Goal: Task Accomplishment & Management: Use online tool/utility

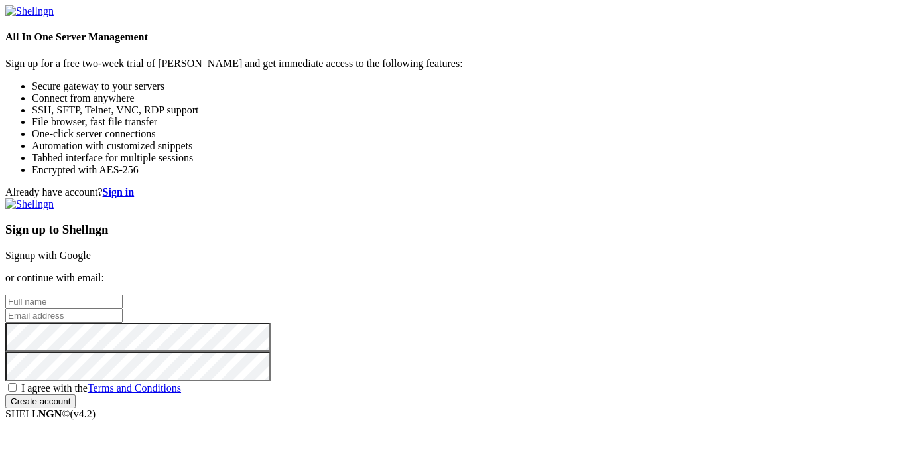
type input "Thatgoatkid"
click at [91, 249] on link "Signup with Google" at bounding box center [48, 254] width 86 height 11
click at [135, 186] on strong "Sign in" at bounding box center [119, 191] width 32 height 11
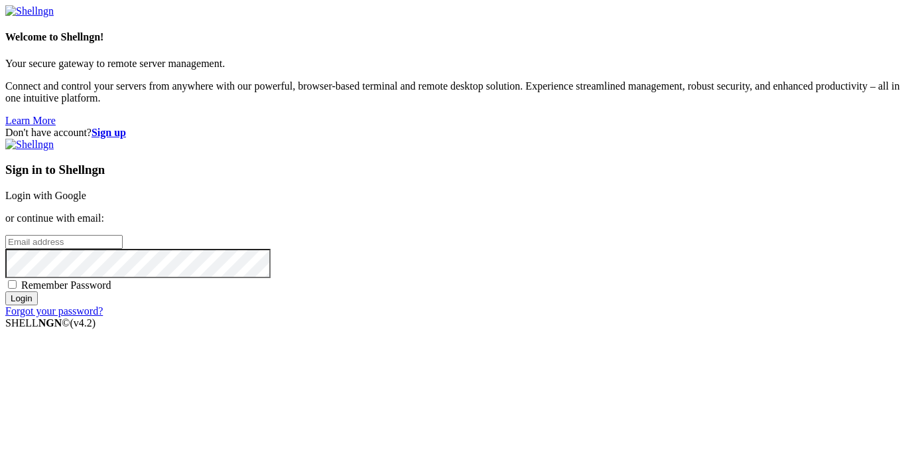
type input "Thatgoatkid"
click at [574, 139] on div "Sign in to Shellngn Login with Google or continue with email: Thatgoatkid Remem…" at bounding box center [453, 228] width 896 height 178
click at [86, 190] on link "Login with Google" at bounding box center [45, 195] width 81 height 11
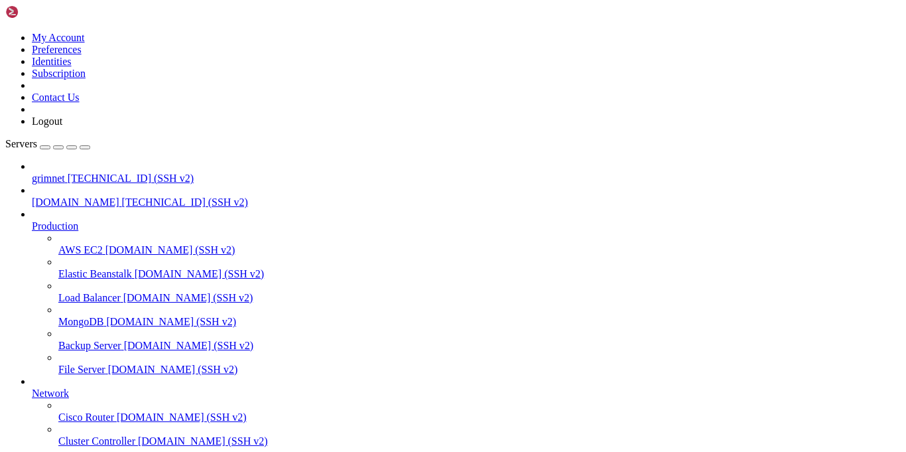
drag, startPoint x: 357, startPoint y: 82, endPoint x: 341, endPoint y: 82, distance: 15.9
drag, startPoint x: 100, startPoint y: 113, endPoint x: 52, endPoint y: 109, distance: 47.2
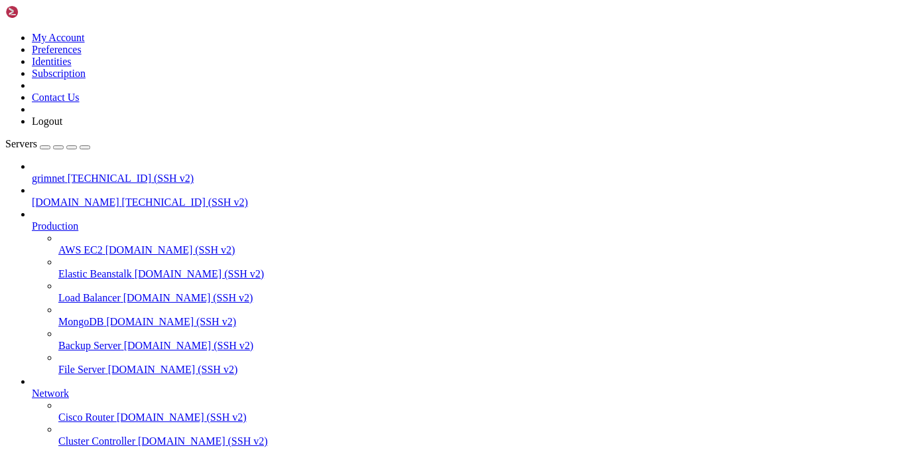
drag, startPoint x: 127, startPoint y: 118, endPoint x: 109, endPoint y: 119, distance: 18.6
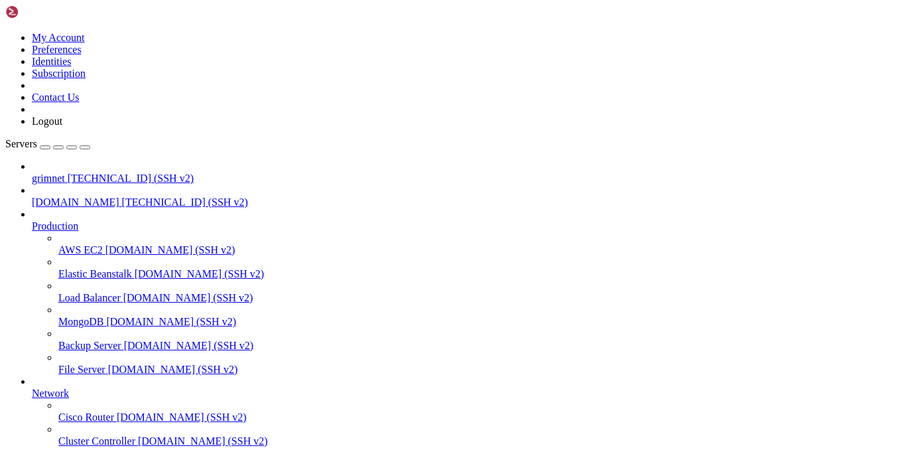
click at [103, 220] on link "Production" at bounding box center [466, 226] width 869 height 12
click at [93, 196] on span "[DOMAIN_NAME]" at bounding box center [76, 201] width 88 height 11
click at [79, 172] on span "[TECHNICAL_ID] (SSH v2)" at bounding box center [131, 177] width 126 height 11
click at [78, 172] on span "[TECHNICAL_ID] (SSH v2)" at bounding box center [131, 177] width 126 height 11
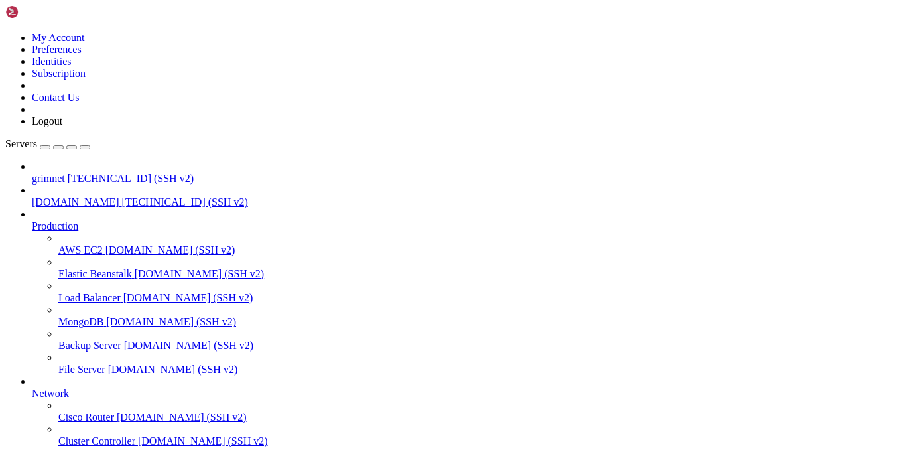
click at [78, 172] on span "[TECHNICAL_ID] (SSH v2)" at bounding box center [131, 177] width 126 height 11
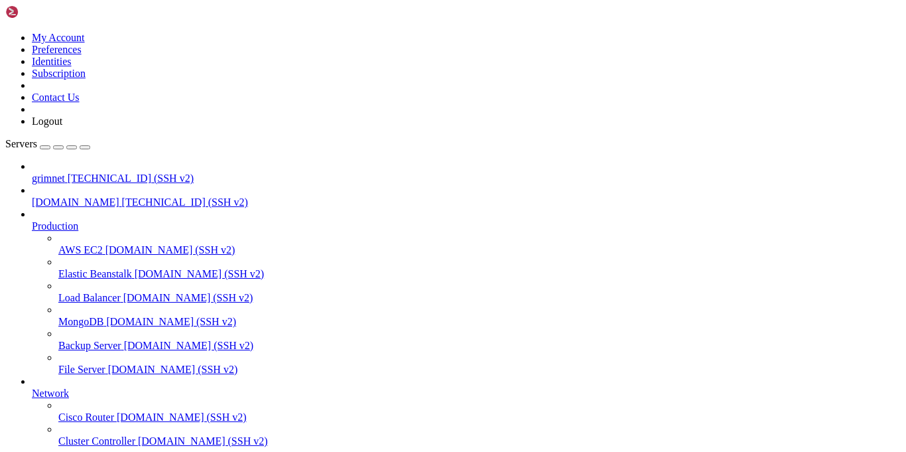
scroll to position [24, 0]
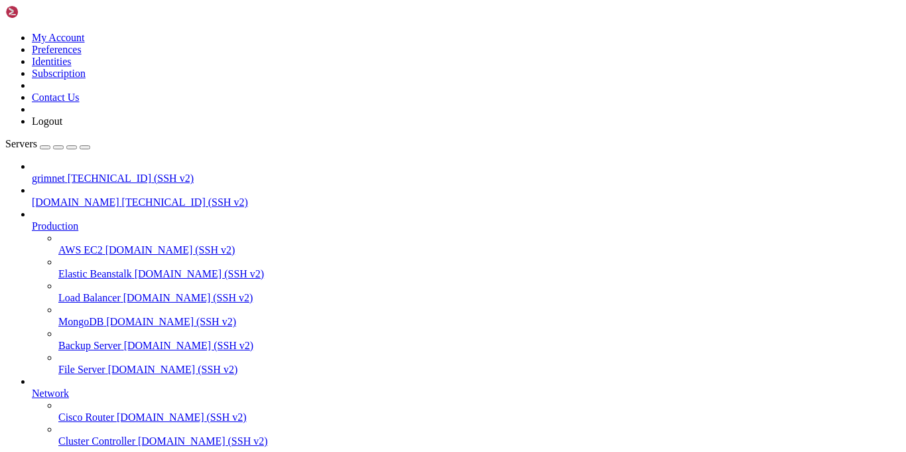
drag, startPoint x: 83, startPoint y: 1084, endPoint x: 256, endPoint y: 1083, distance: 173.1
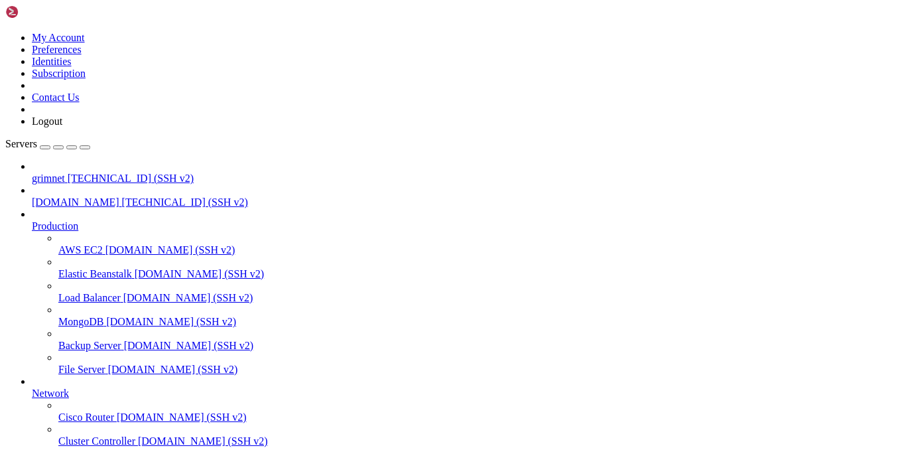
drag, startPoint x: 81, startPoint y: 1085, endPoint x: 255, endPoint y: 1087, distance: 174.5
copy x-row "nano /var/www/pterodactyl/.env"
drag, startPoint x: 281, startPoint y: 435, endPoint x: 115, endPoint y: 373, distance: 177.8
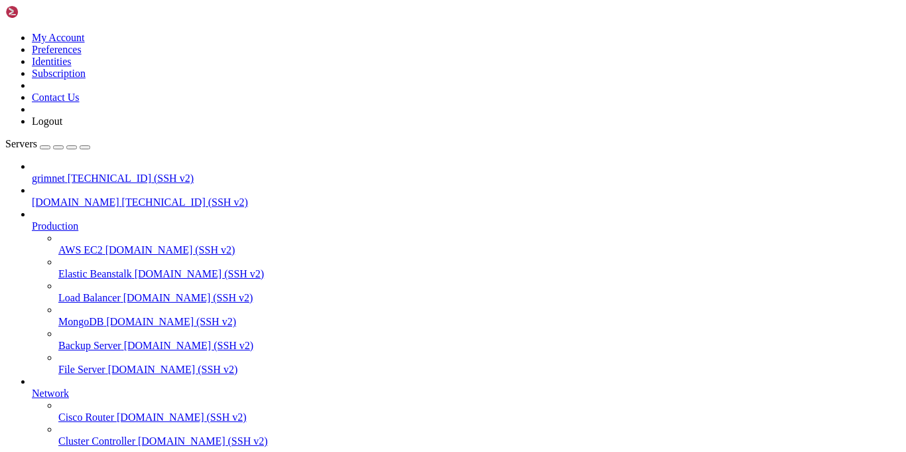
drag, startPoint x: 122, startPoint y: 1072, endPoint x: 371, endPoint y: 1077, distance: 248.8
copy span "/etc/nginx/sites-available/pterodactyl.conf"
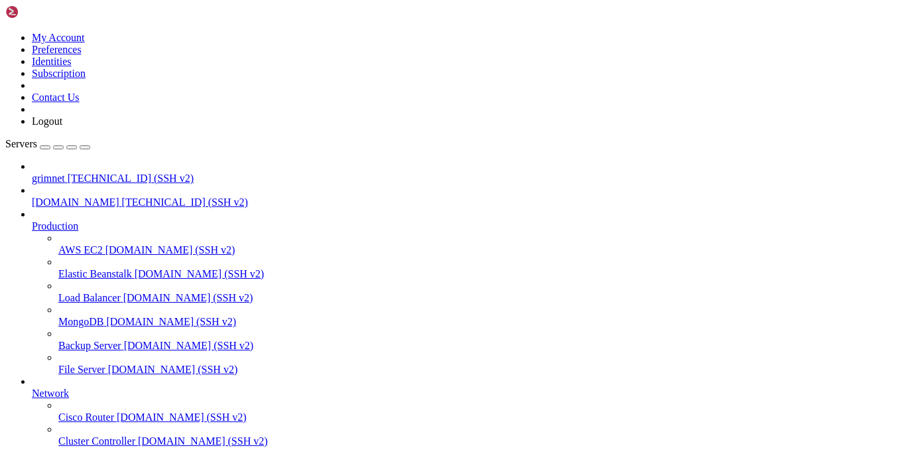
scroll to position [752, 0]
drag, startPoint x: 261, startPoint y: 1160, endPoint x: 98, endPoint y: 1101, distance: 173.5
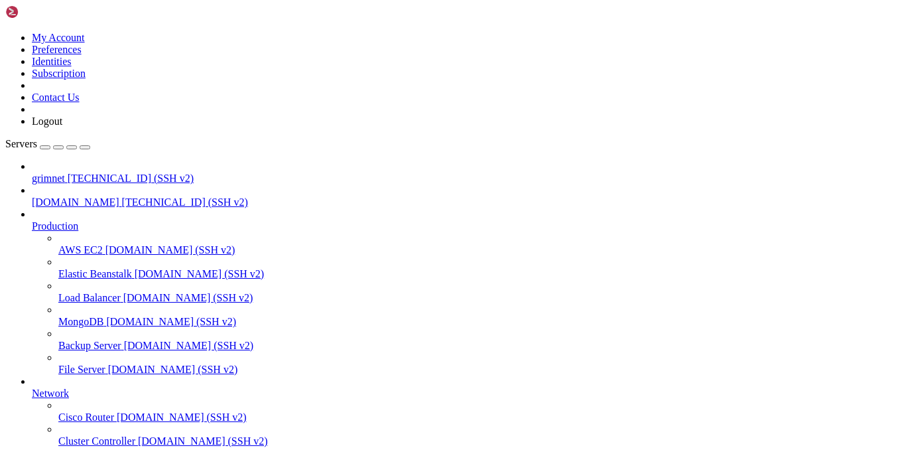
click at [82, 172] on span "[TECHNICAL_ID] (SSH v2)" at bounding box center [131, 177] width 126 height 11
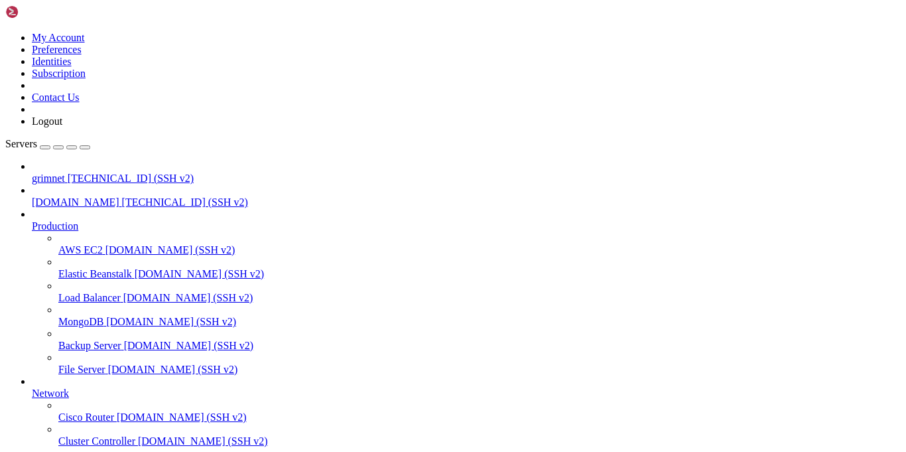
click at [82, 172] on span "[TECHNICAL_ID] (SSH v2)" at bounding box center [131, 177] width 126 height 11
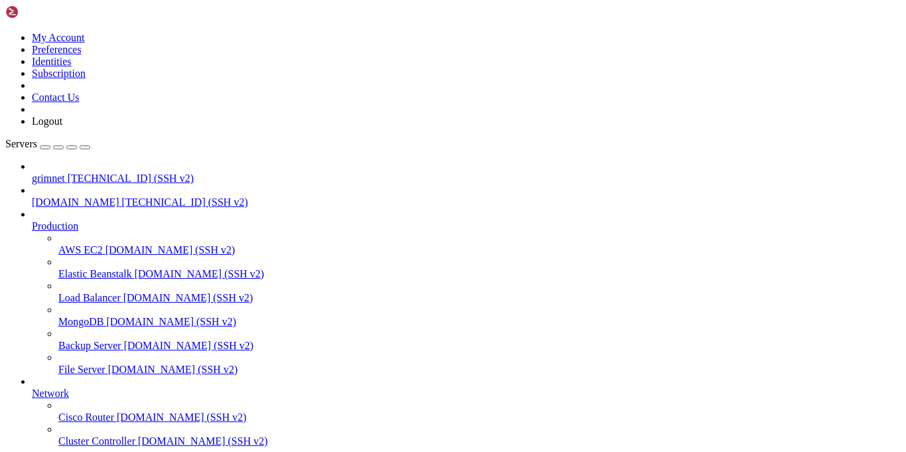
scroll to position [48, 0]
